Goal: Contribute content

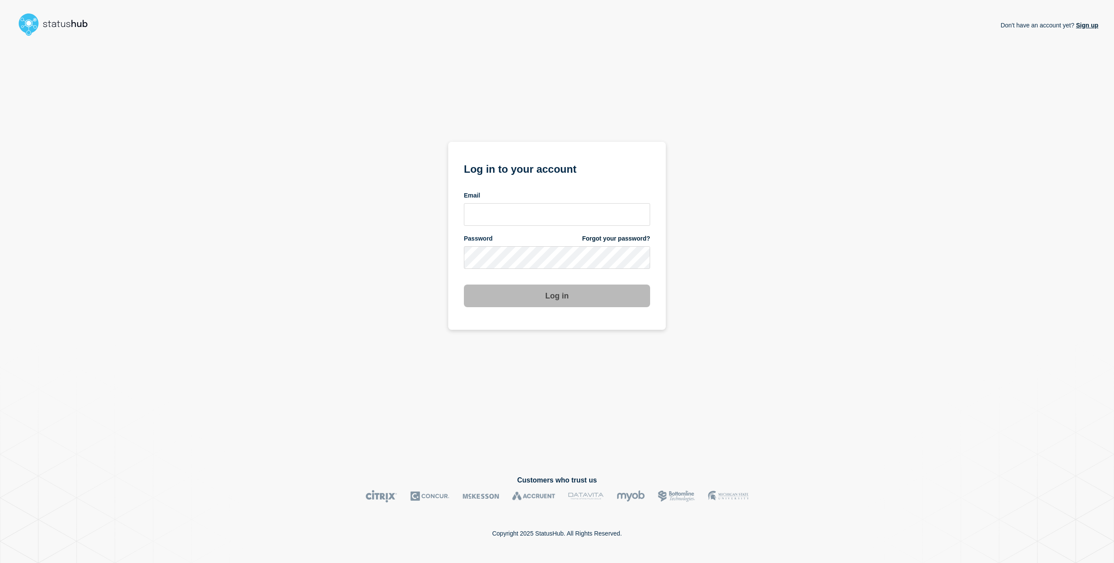
click at [558, 227] on form "Log in to your account Email Password Forgot your password? Log in" at bounding box center [557, 233] width 186 height 147
click at [559, 219] on input "email input" at bounding box center [557, 214] width 186 height 23
click at [0, 563] on com-1password-button at bounding box center [0, 563] width 0 height 0
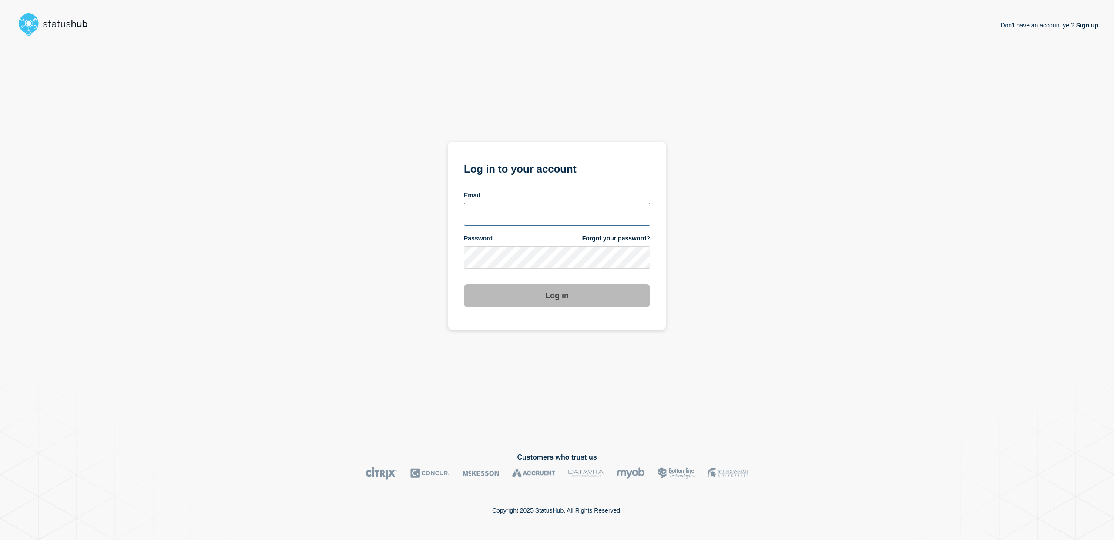
click at [514, 214] on input "email input" at bounding box center [557, 214] width 186 height 23
type input "charlo.avendanio@catonetworks.com"
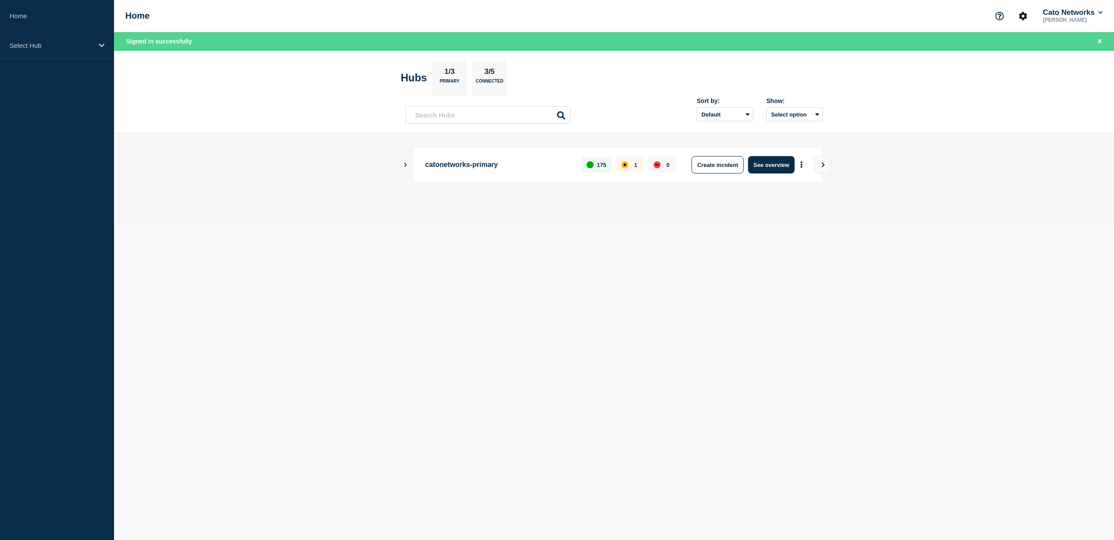
click at [406, 165] on icon "Show Connected Hubs" at bounding box center [405, 164] width 6 height 4
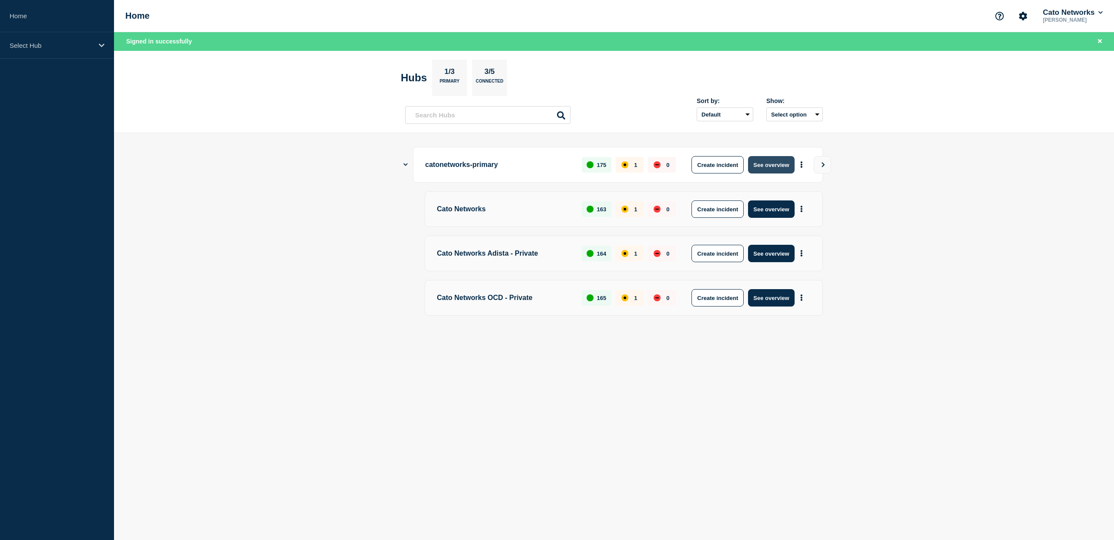
click at [774, 164] on button "See overview" at bounding box center [771, 164] width 46 height 17
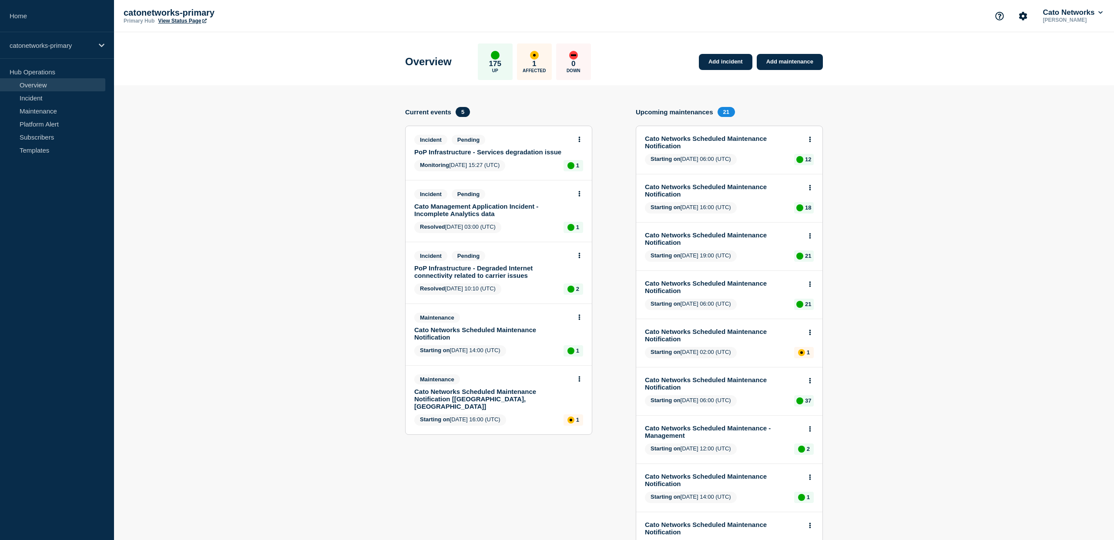
click at [523, 294] on div "Incident Pending PoP Infrastructure - Degraded Internet connectivity related to…" at bounding box center [498, 272] width 186 height 61
click at [458, 279] on link "PoP Infrastructure - Degraded Internet connectivity related to carrier issues" at bounding box center [492, 272] width 157 height 15
click at [475, 153] on link "PoP Infrastructure - Services degradation issue" at bounding box center [492, 151] width 157 height 7
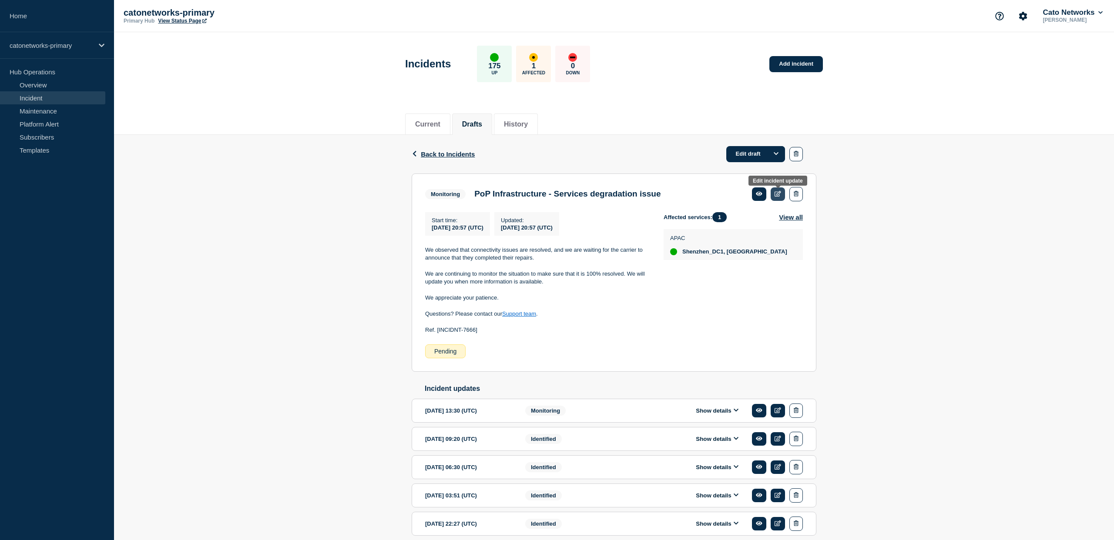
click at [777, 195] on icon at bounding box center [777, 194] width 7 height 6
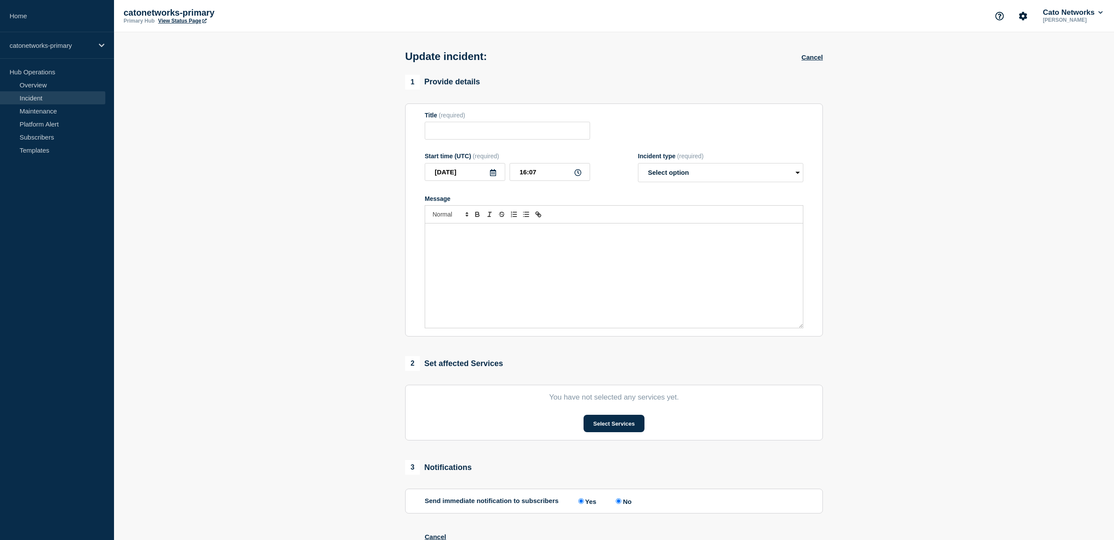
type input "PoP Infrastructure - Services degradation issue"
type input "[DATE]"
type input "20:57"
select select "monitoring"
radio input "false"
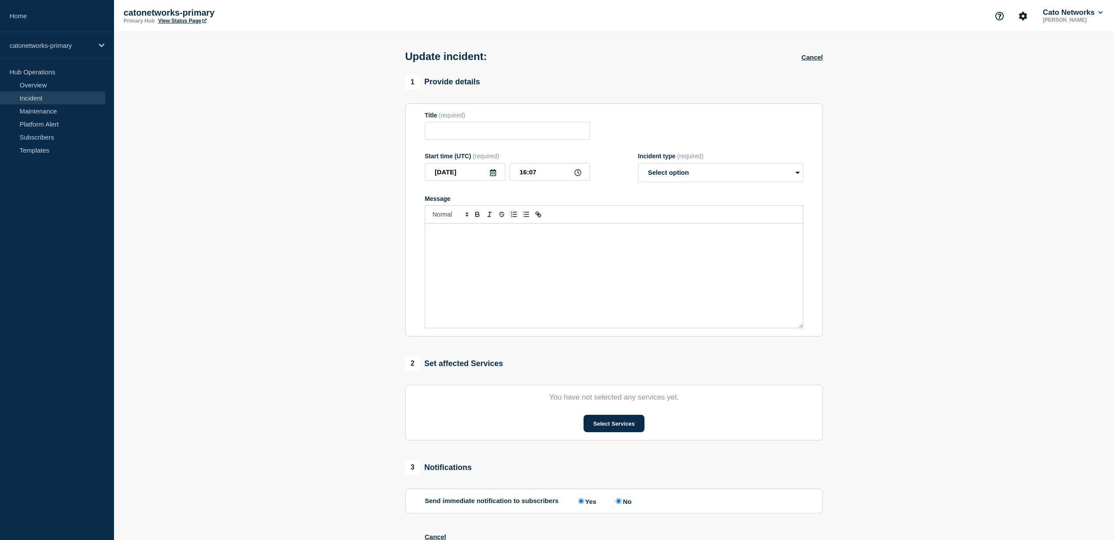
radio input "true"
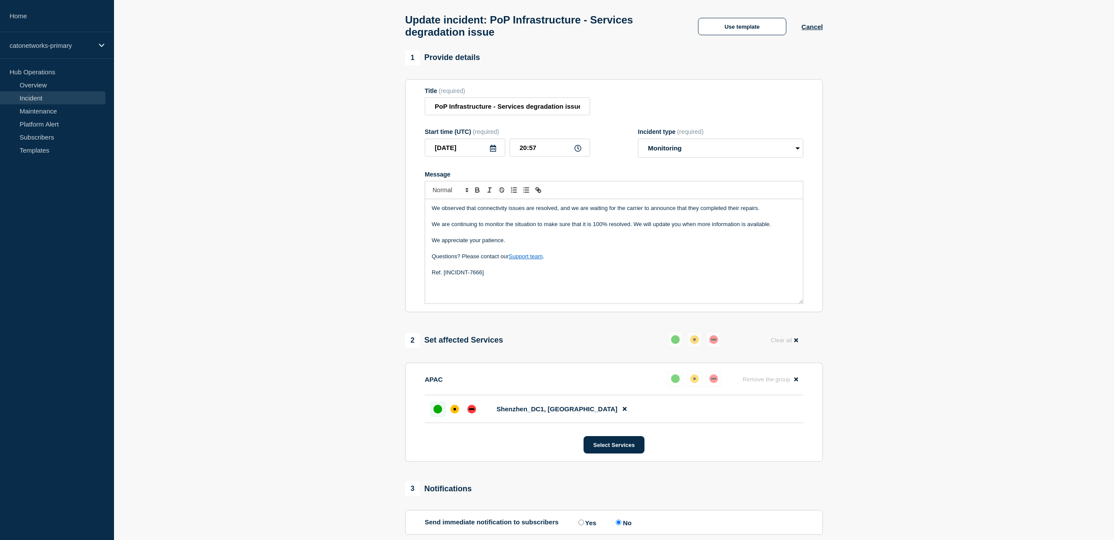
scroll to position [117, 0]
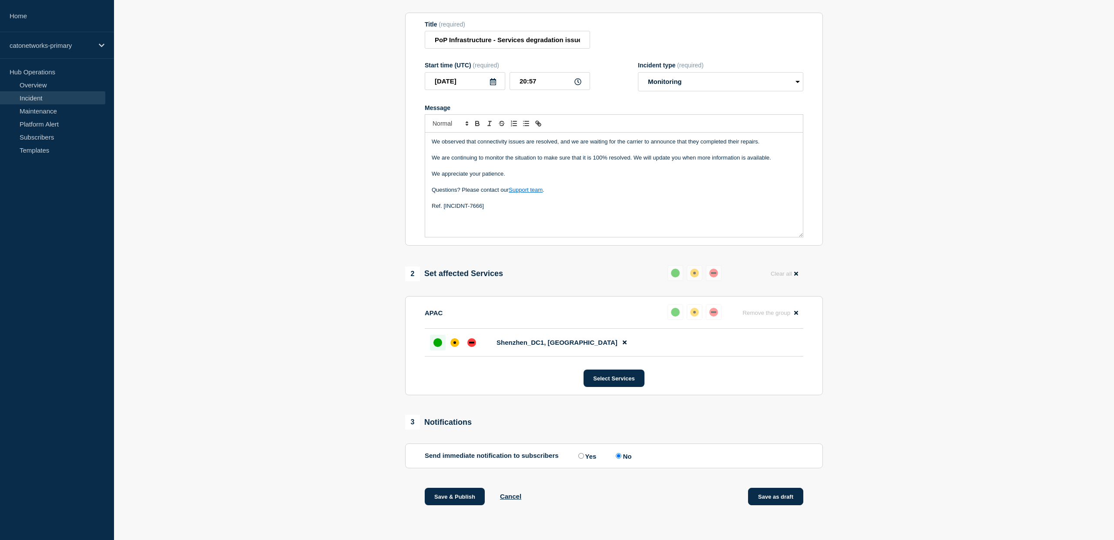
click at [781, 496] on button "Save as draft" at bounding box center [775, 496] width 55 height 17
